Goal: Information Seeking & Learning: Learn about a topic

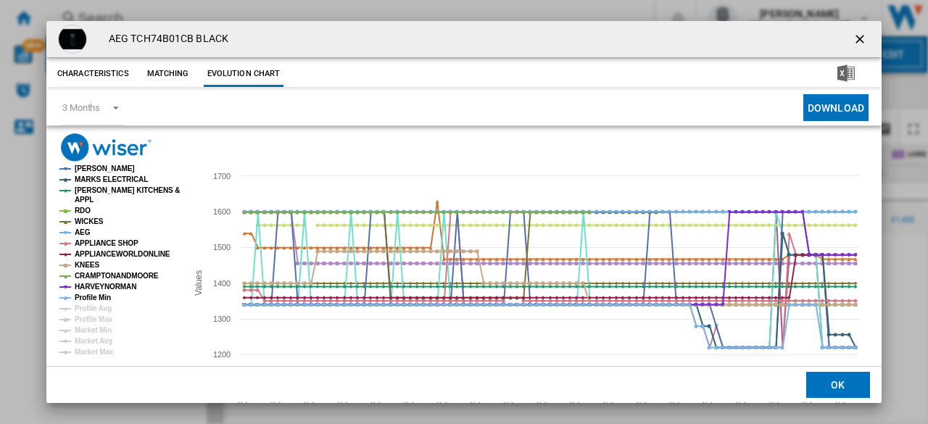
click at [853, 36] on ng-md-icon "getI18NText('BUTTONS.CLOSE_DIALOG')" at bounding box center [860, 40] width 17 height 17
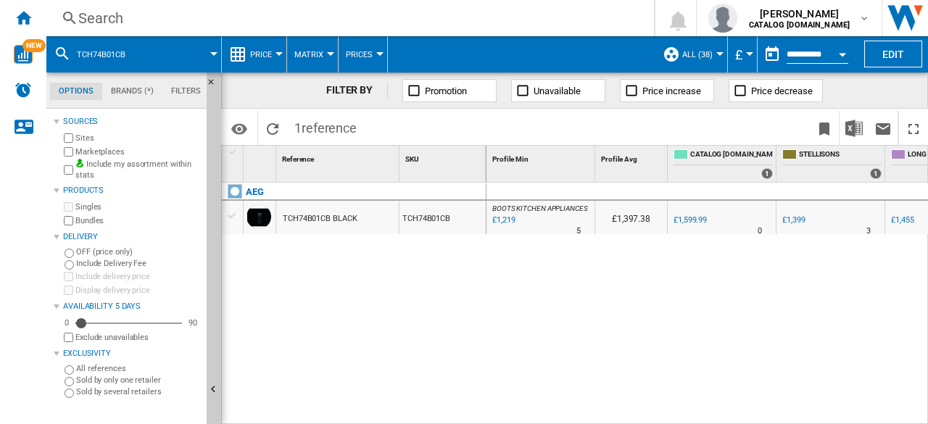
click at [117, 14] on div "Search" at bounding box center [347, 18] width 538 height 20
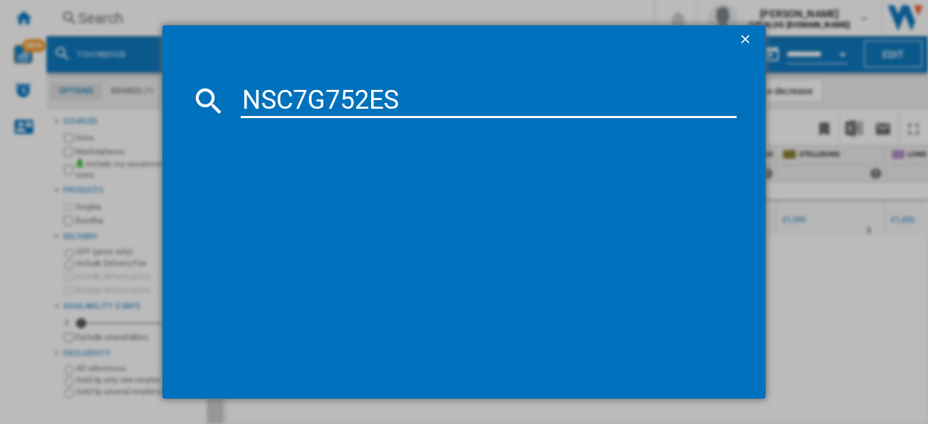
type input "NSC7G752ES"
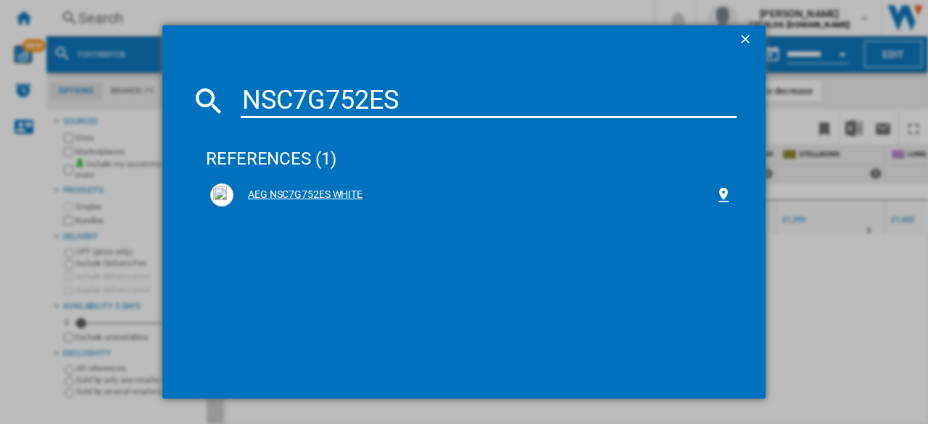
click at [344, 196] on div "AEG NSC7G752ES WHITE" at bounding box center [473, 195] width 481 height 14
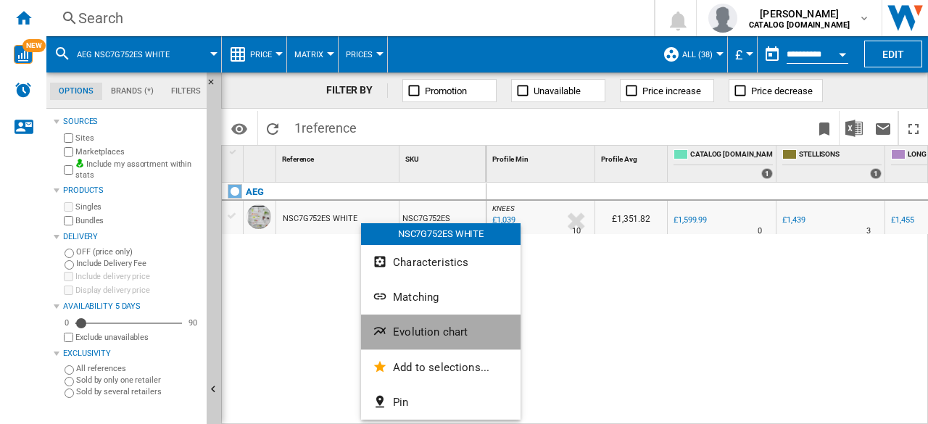
click at [441, 330] on span "Evolution chart" at bounding box center [430, 331] width 75 height 13
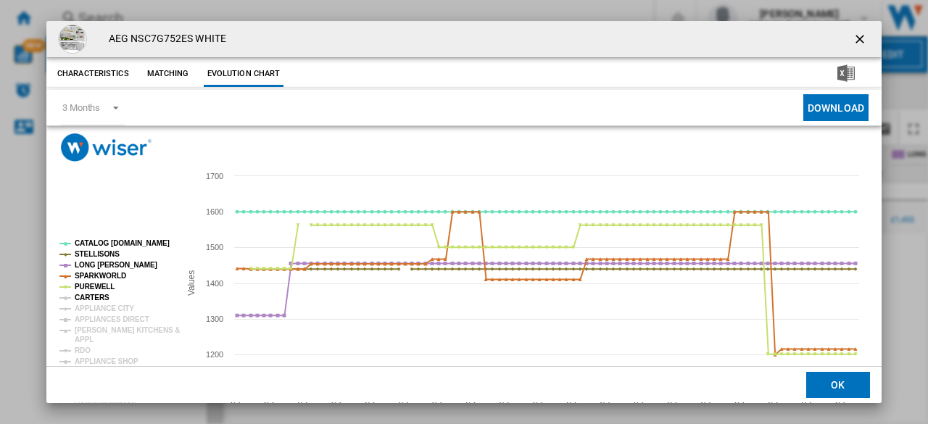
click at [95, 295] on tspan "CARTERS" at bounding box center [92, 298] width 35 height 8
click at [96, 308] on tspan "APPLIANCE CITY" at bounding box center [104, 308] width 59 height 8
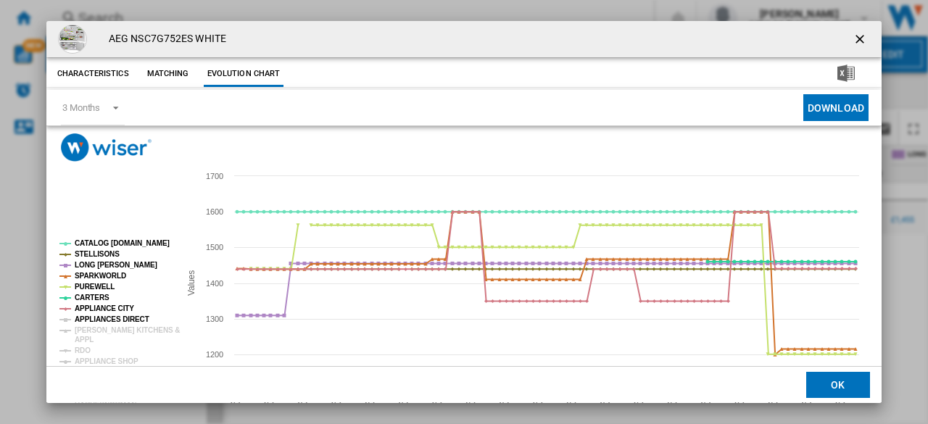
click at [93, 318] on tspan "APPLIANCES DIRECT" at bounding box center [112, 319] width 75 height 8
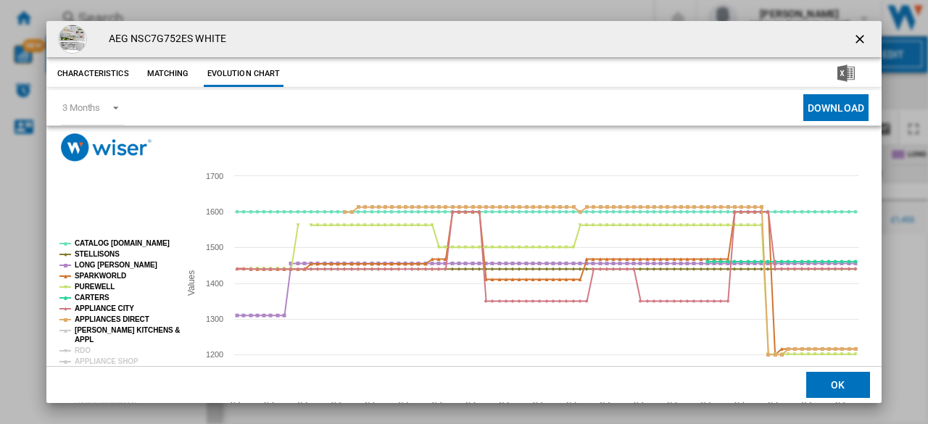
click at [83, 331] on tspan "[PERSON_NAME] KITCHENS &" at bounding box center [127, 330] width 105 height 8
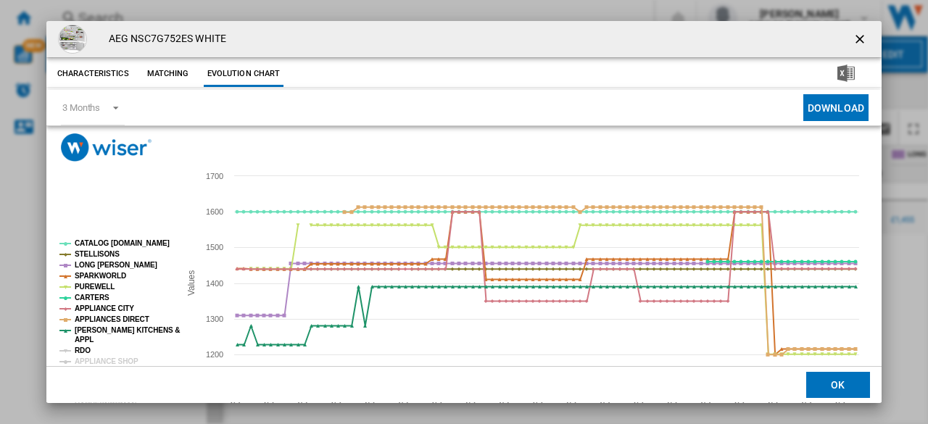
click at [83, 347] on tspan "RDO" at bounding box center [83, 350] width 16 height 8
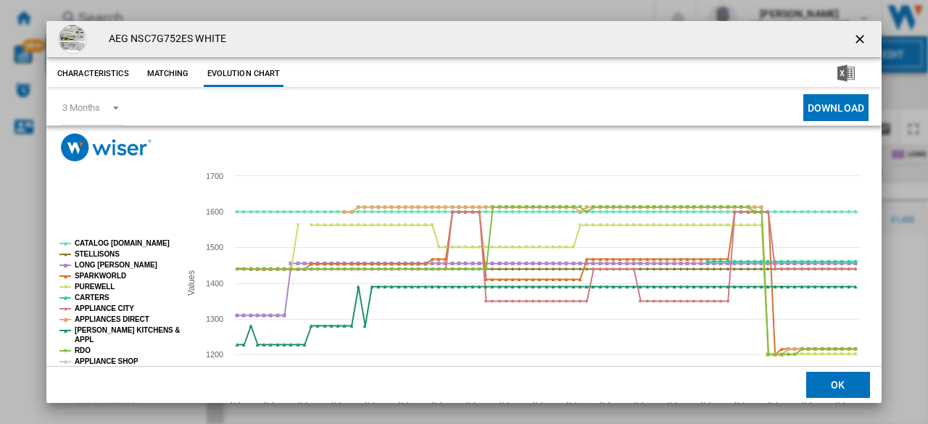
click at [89, 360] on tspan "APPLIANCE SHOP" at bounding box center [107, 361] width 64 height 8
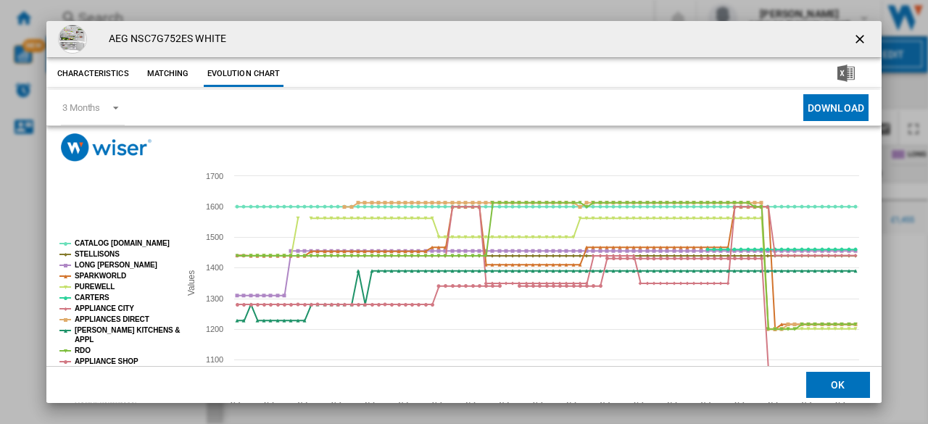
scroll to position [85, 0]
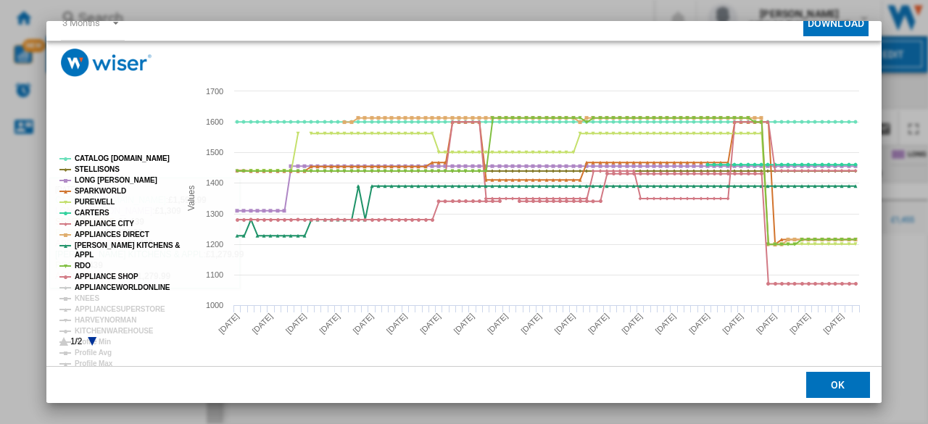
click at [96, 286] on tspan "APPLIANCEWORLDONLINE" at bounding box center [123, 287] width 96 height 8
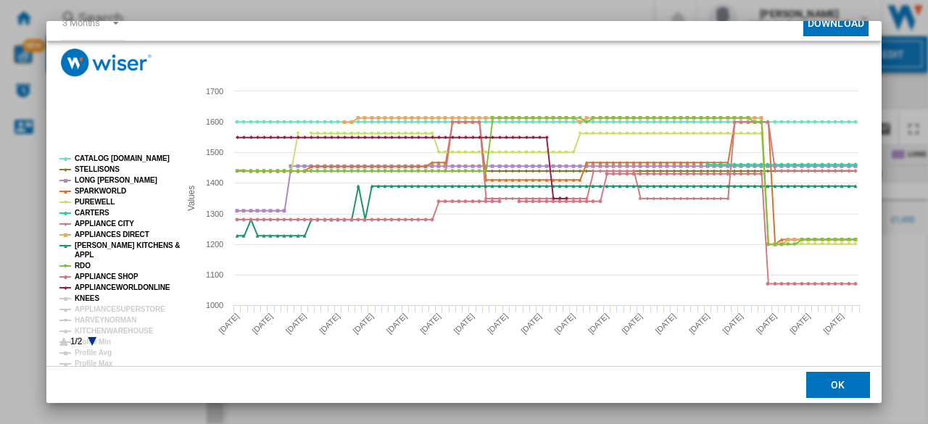
click at [88, 296] on tspan "KNEES" at bounding box center [87, 298] width 25 height 8
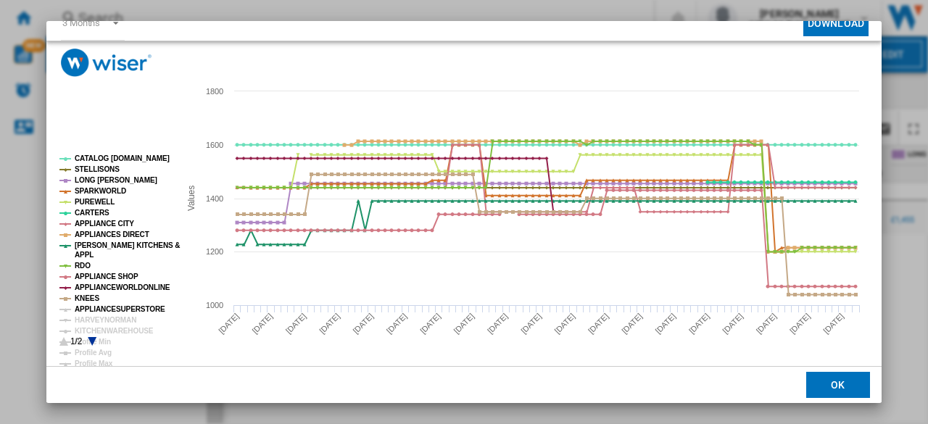
click at [93, 309] on tspan "APPLIANCESUPERSTORE" at bounding box center [120, 309] width 91 height 8
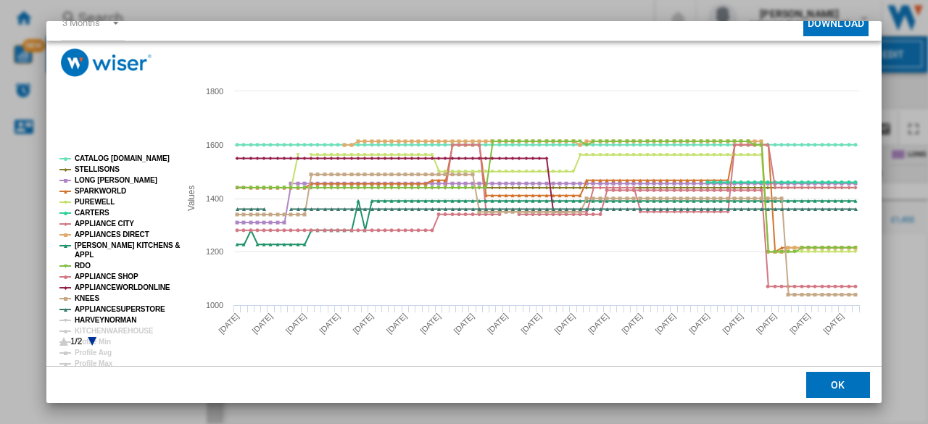
click at [94, 317] on tspan "HARVEYNORMAN" at bounding box center [106, 320] width 62 height 8
click at [93, 328] on tspan "KITCHENWAREHOUSE" at bounding box center [114, 331] width 79 height 8
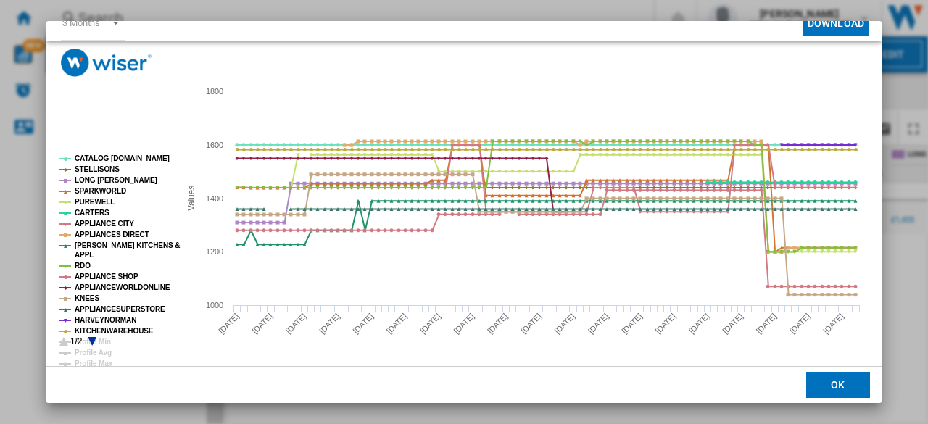
click at [93, 334] on rect "Product popup" at bounding box center [114, 250] width 120 height 203
click at [93, 338] on icon "Product popup" at bounding box center [92, 341] width 9 height 9
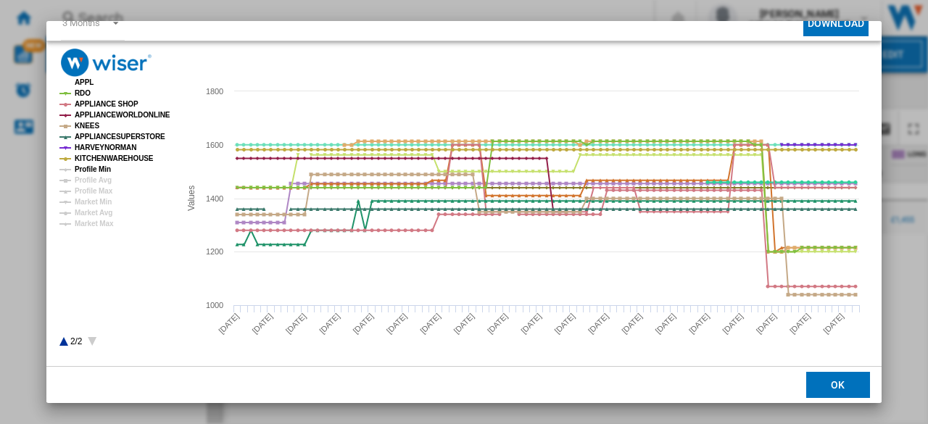
click at [102, 169] on tspan "Profile Min" at bounding box center [93, 169] width 36 height 8
